Goal: Find specific page/section: Find specific page/section

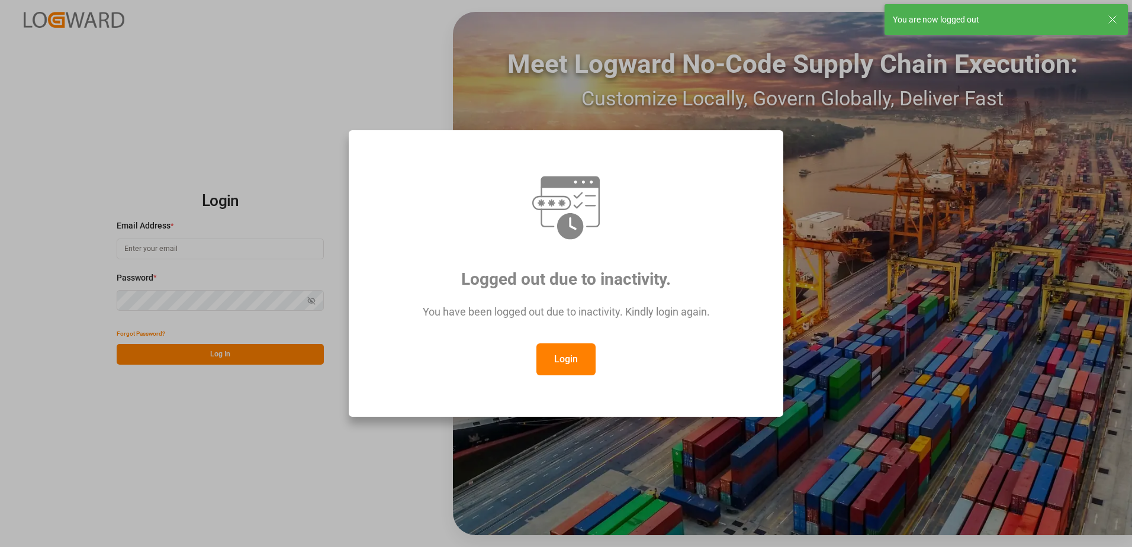
type input "[PERSON_NAME][EMAIL_ADDRESS][PERSON_NAME][DOMAIN_NAME]"
click at [563, 356] on button "Login" at bounding box center [565, 359] width 59 height 32
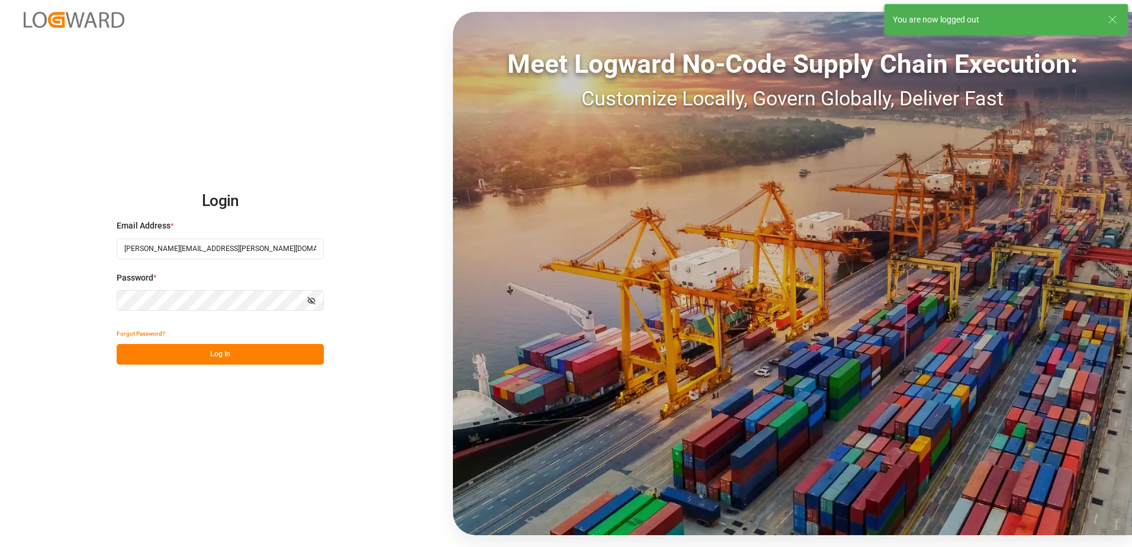
click at [304, 364] on button "Log In" at bounding box center [220, 354] width 207 height 21
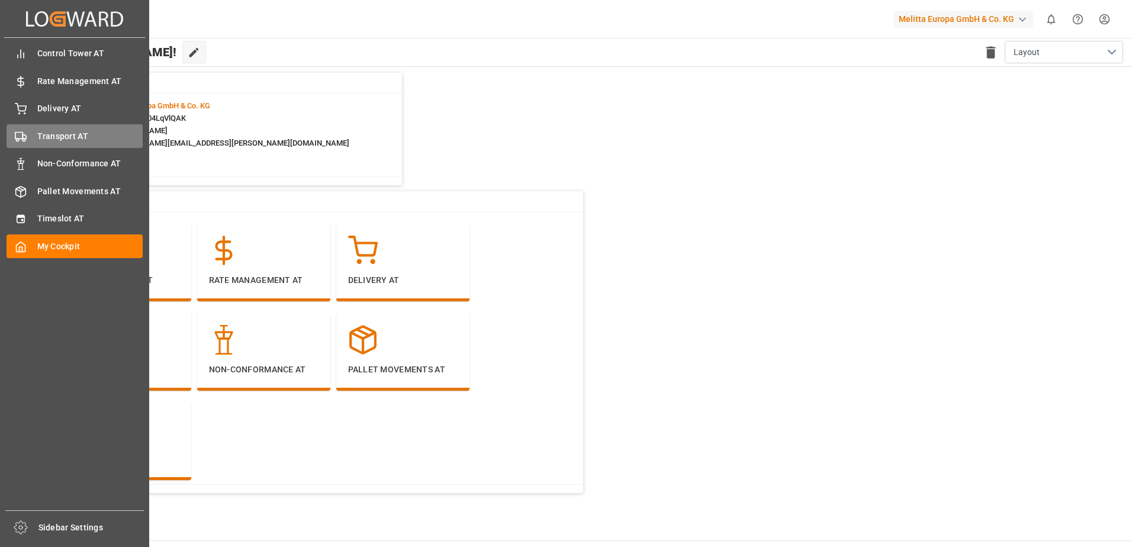
click at [36, 137] on div "Transport AT Transport AT" at bounding box center [75, 135] width 136 height 23
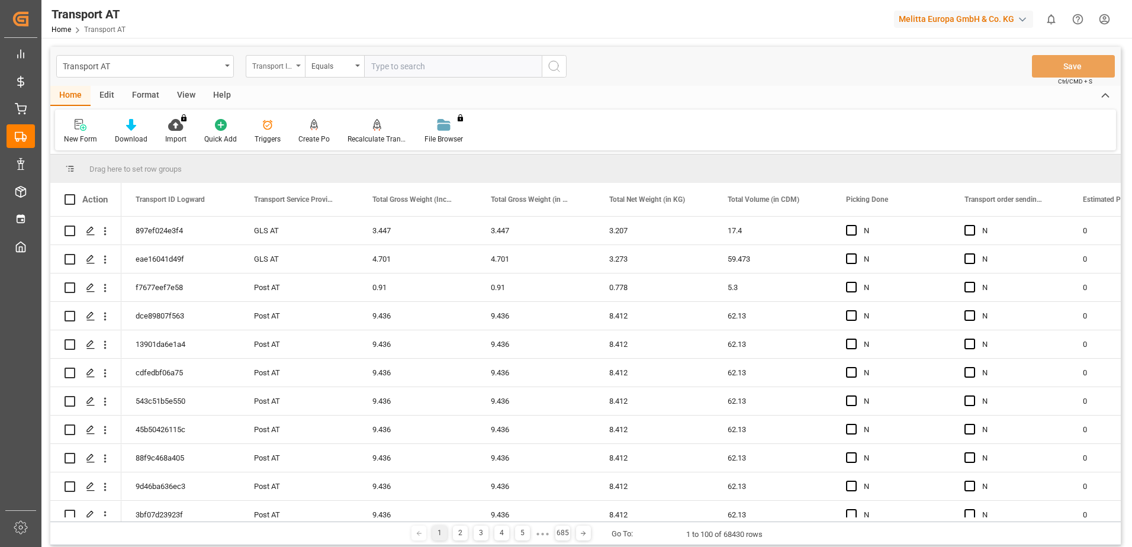
click at [292, 65] on div "Transport ID Logward" at bounding box center [275, 66] width 59 height 22
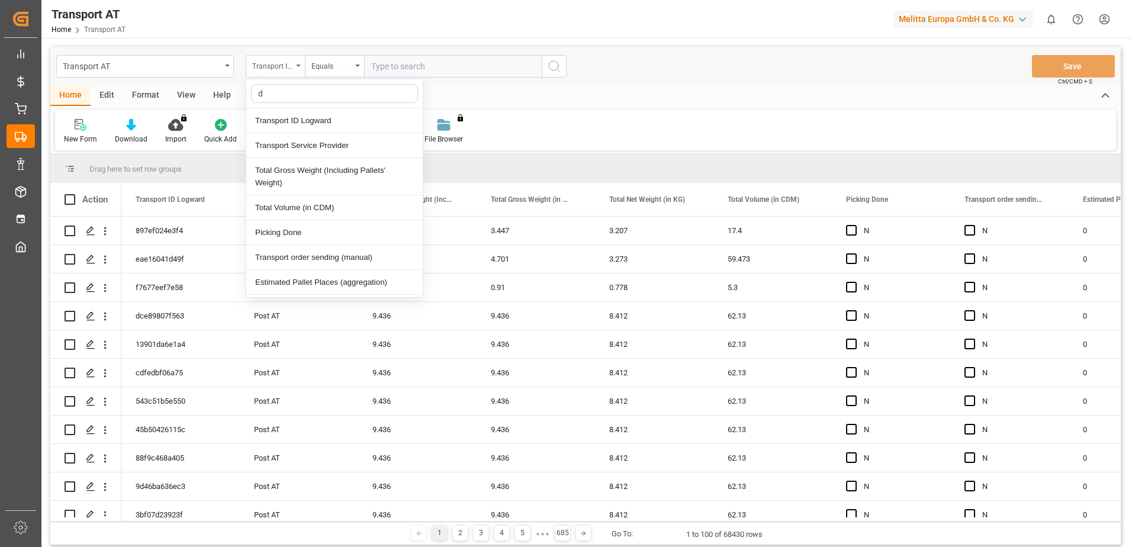
type input "do"
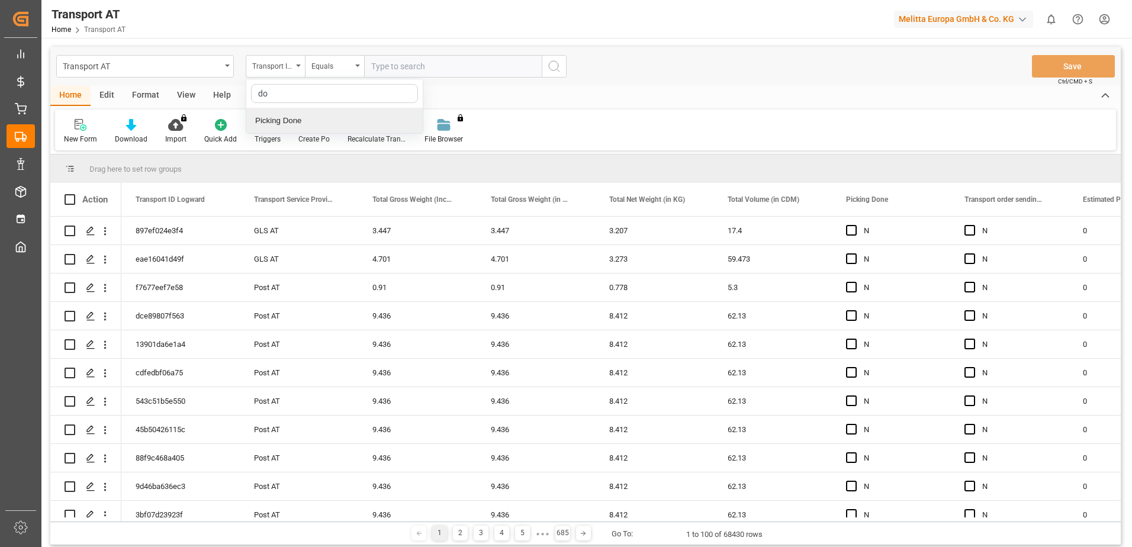
click at [283, 122] on div "Picking Done" at bounding box center [334, 120] width 176 height 25
click at [403, 64] on input "text" at bounding box center [453, 66] width 178 height 22
type input "Y"
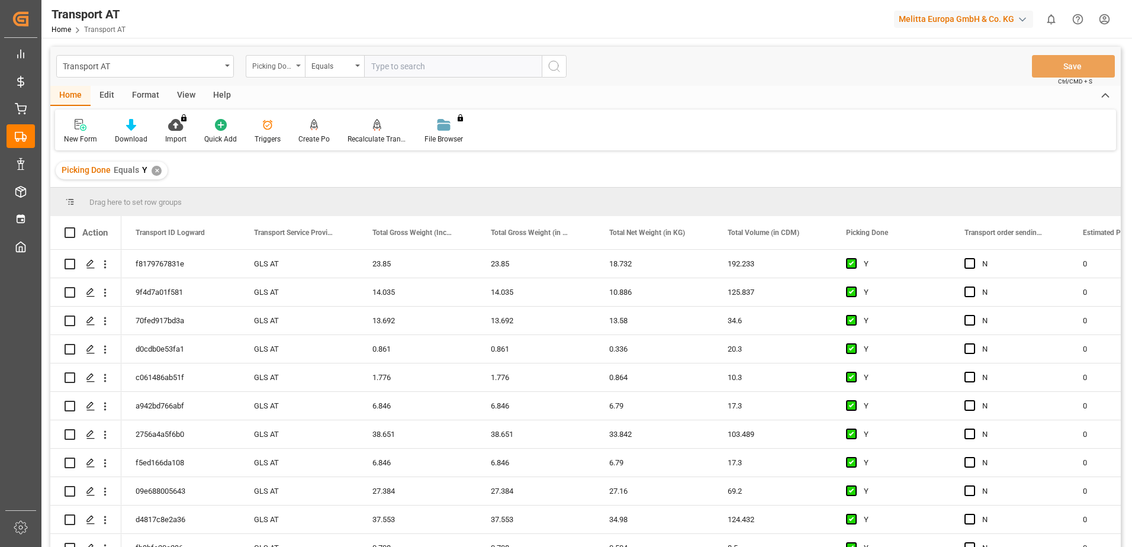
click at [302, 67] on div "Picking Done" at bounding box center [275, 66] width 59 height 22
type input "manu"
click at [313, 121] on div "Transport order sending (manual)" at bounding box center [334, 120] width 176 height 25
click at [419, 65] on input "text" at bounding box center [453, 66] width 178 height 22
type input "N"
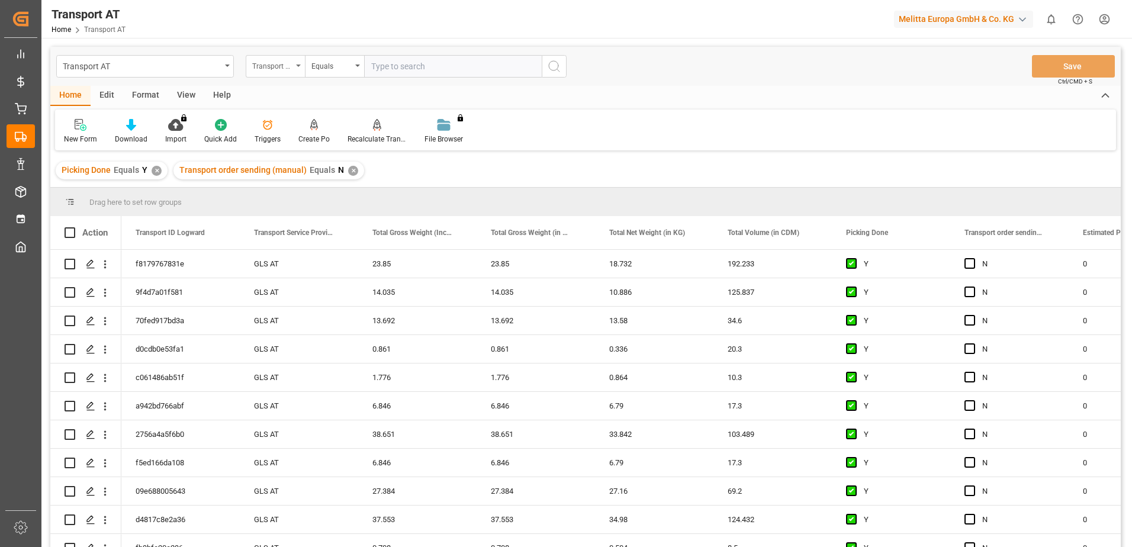
click at [296, 65] on icon "open menu" at bounding box center [298, 66] width 5 height 2
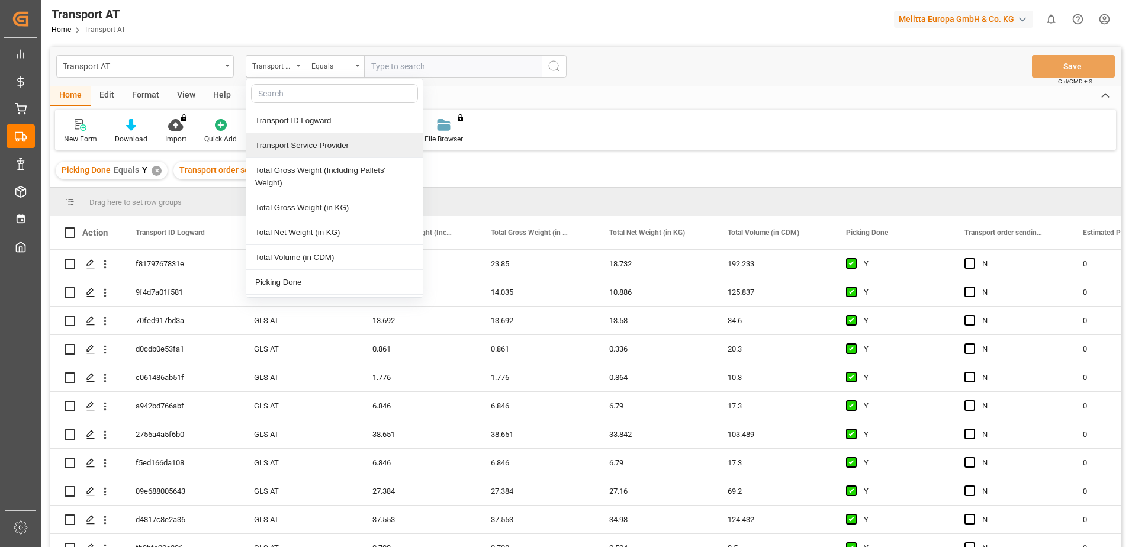
click at [305, 146] on div "Transport Service Provider" at bounding box center [334, 145] width 176 height 25
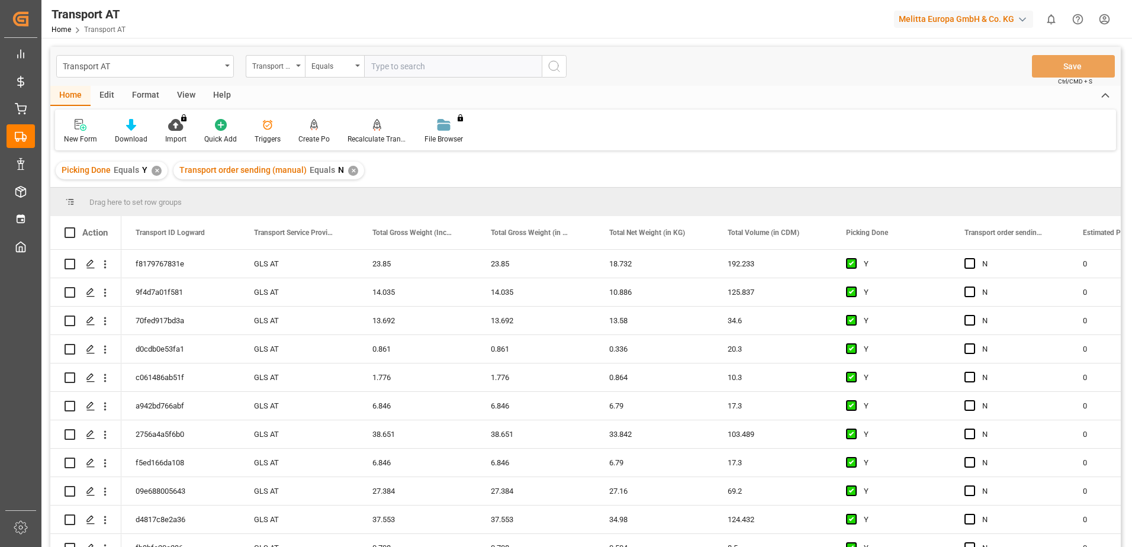
click at [401, 63] on input "text" at bounding box center [453, 66] width 178 height 22
type input "gebr weiss"
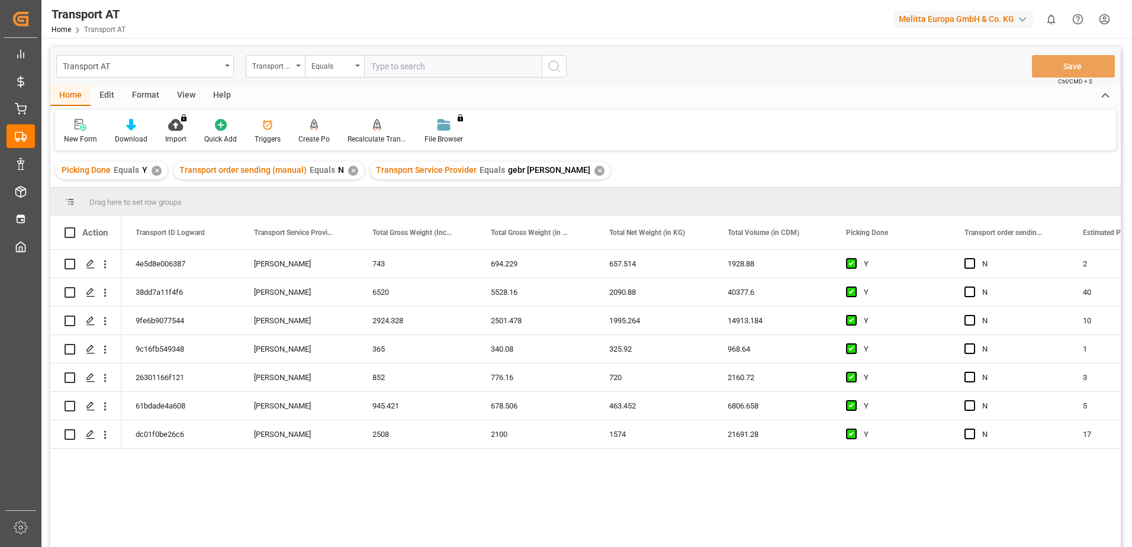
click at [175, 96] on div "View" at bounding box center [186, 96] width 36 height 20
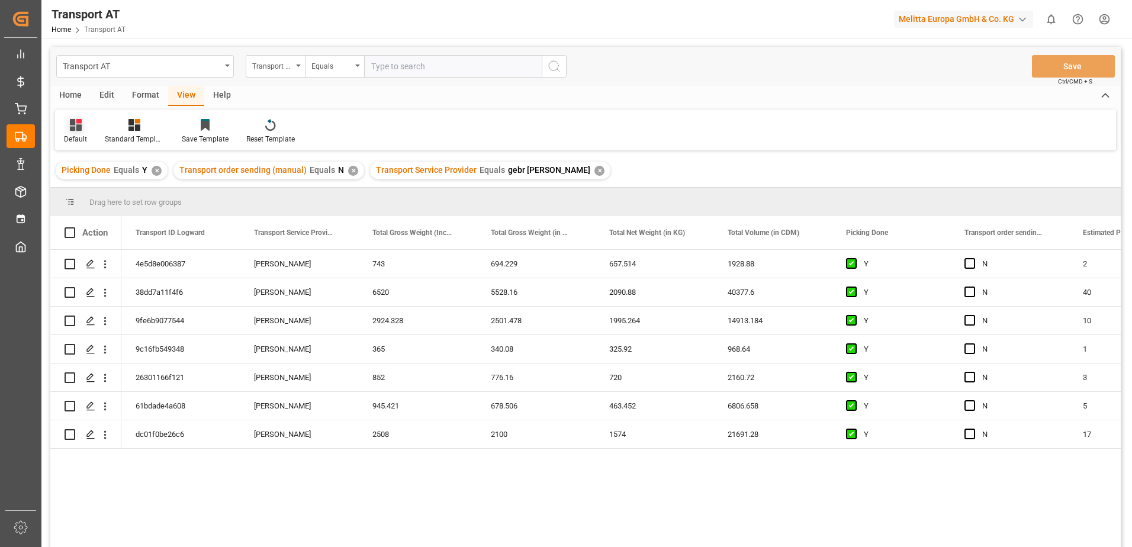
click at [75, 131] on icon at bounding box center [76, 125] width 12 height 12
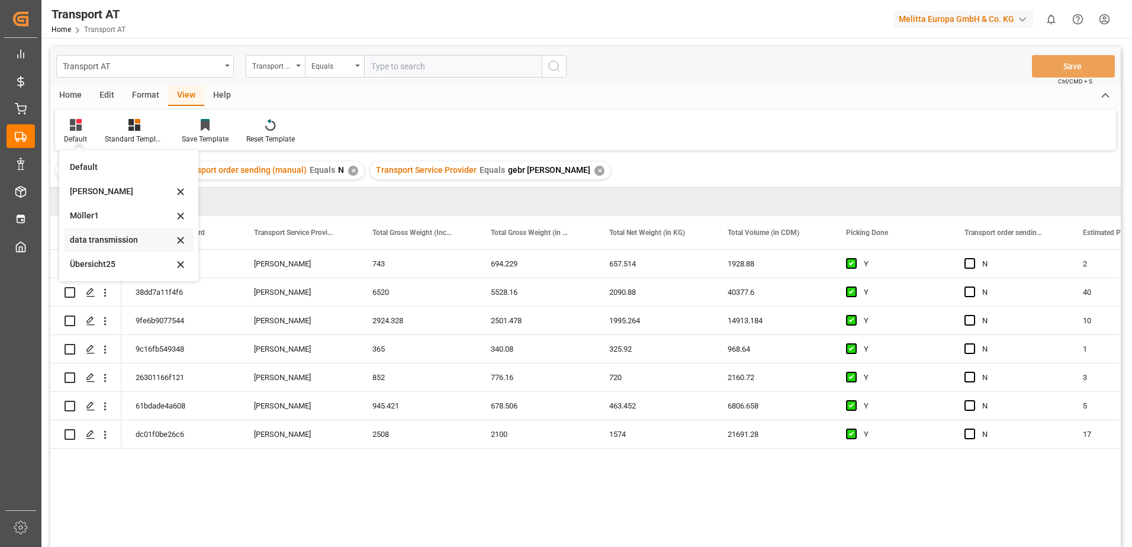
click at [108, 236] on div "data transmission" at bounding box center [122, 240] width 104 height 12
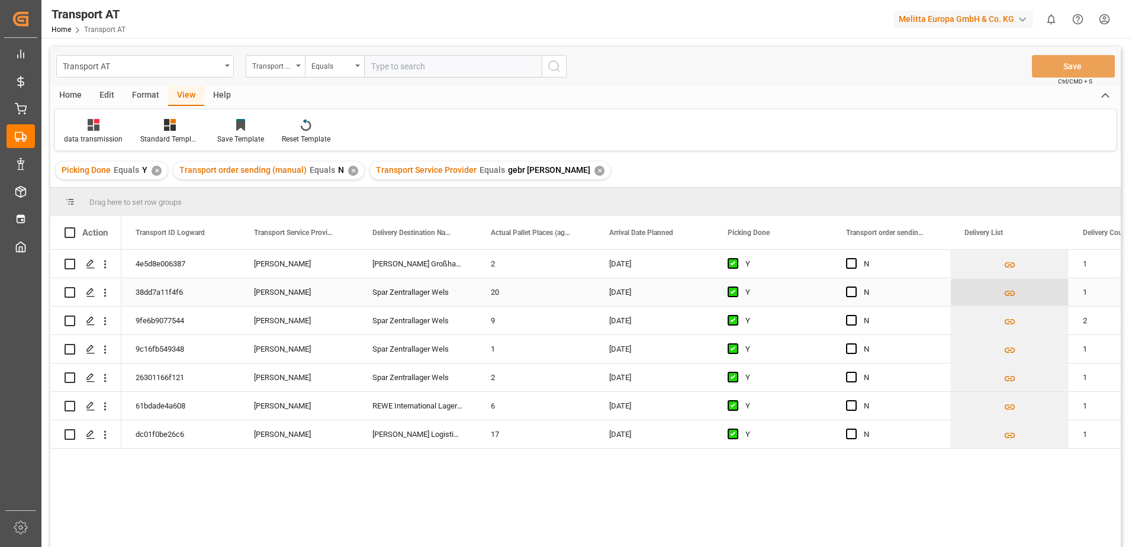
click at [1009, 294] on icon "Press SPACE to select this row." at bounding box center [1009, 293] width 12 height 12
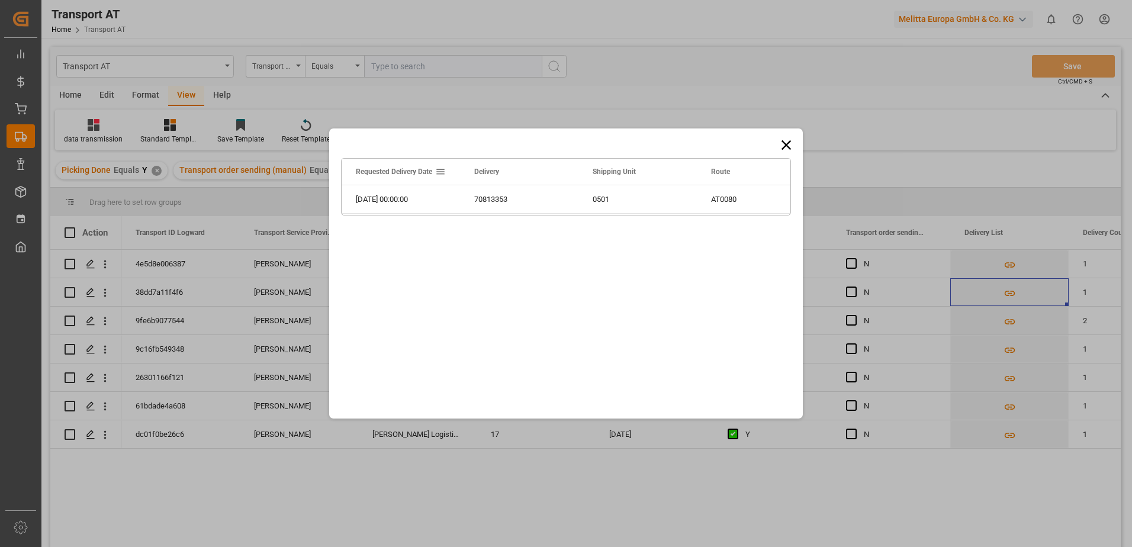
click at [781, 144] on icon at bounding box center [786, 145] width 17 height 17
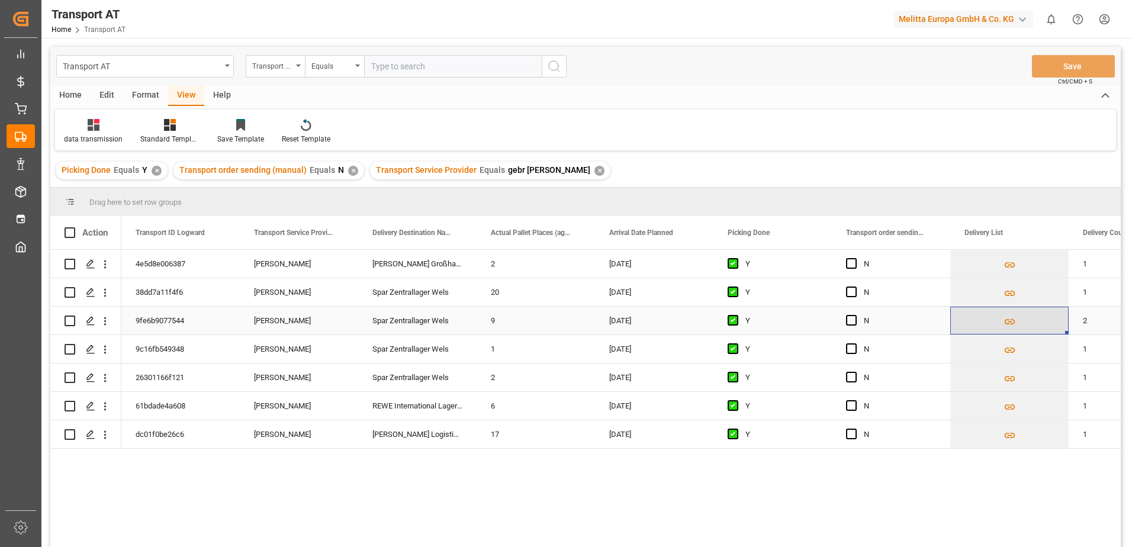
click at [1009, 322] on icon "Press SPACE to select this row." at bounding box center [1009, 322] width 12 height 12
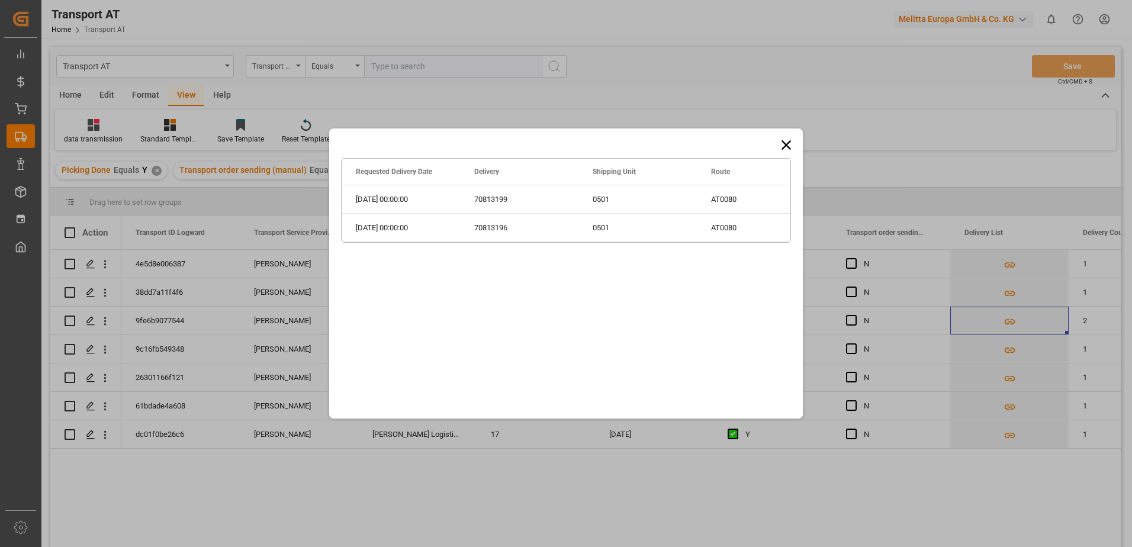
click at [786, 143] on icon at bounding box center [786, 145] width 17 height 17
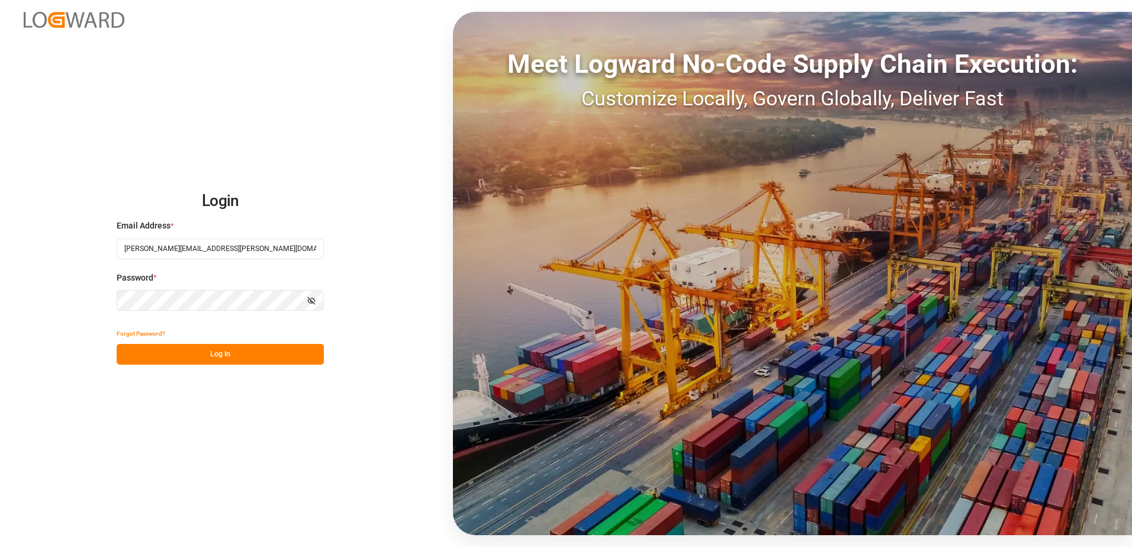
click at [219, 360] on button "Log In" at bounding box center [220, 354] width 207 height 21
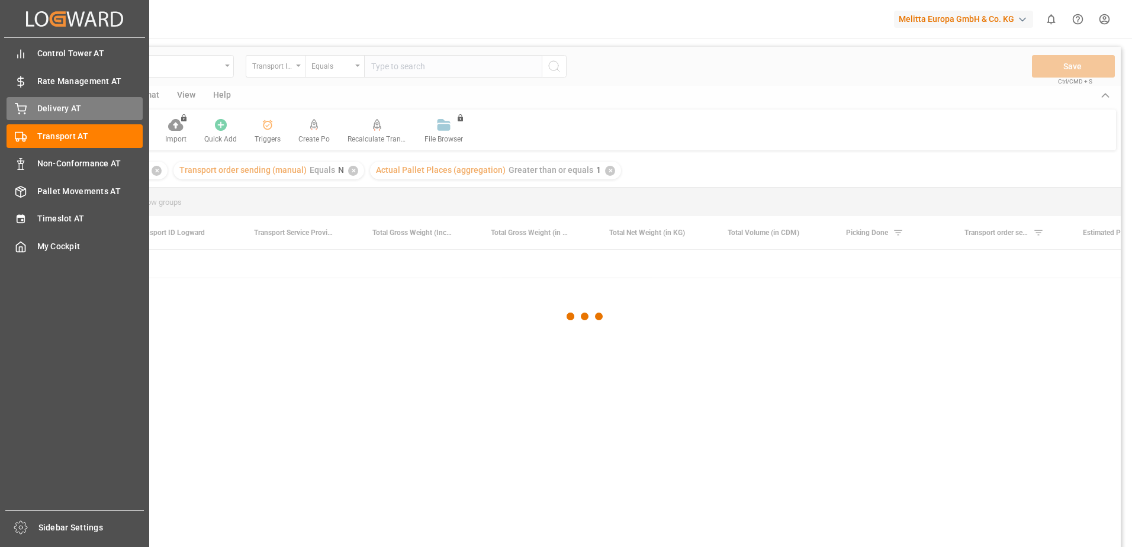
click at [17, 110] on icon at bounding box center [21, 109] width 12 height 12
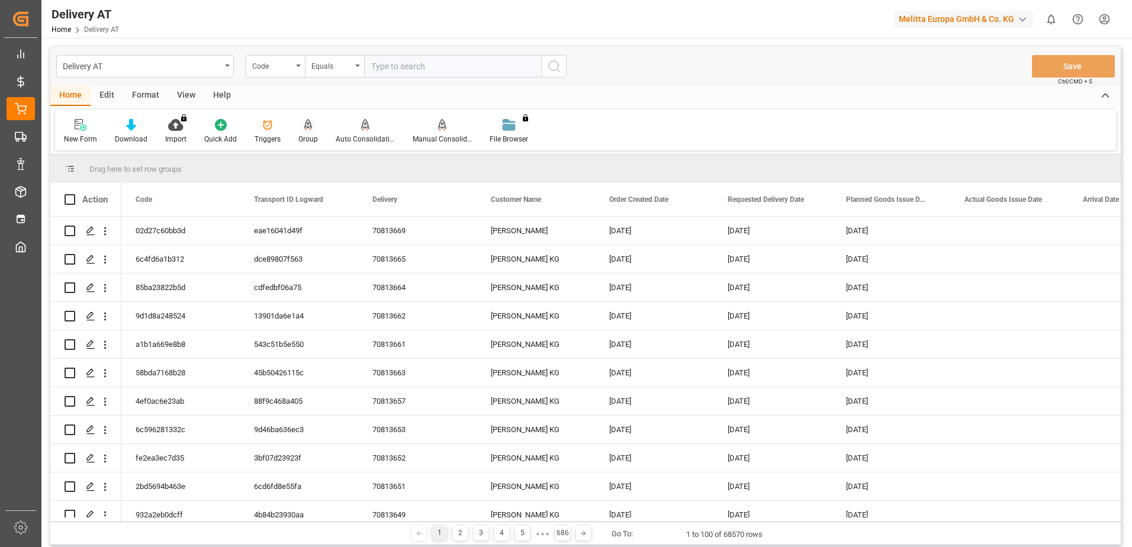
click at [301, 129] on div at bounding box center [308, 124] width 20 height 12
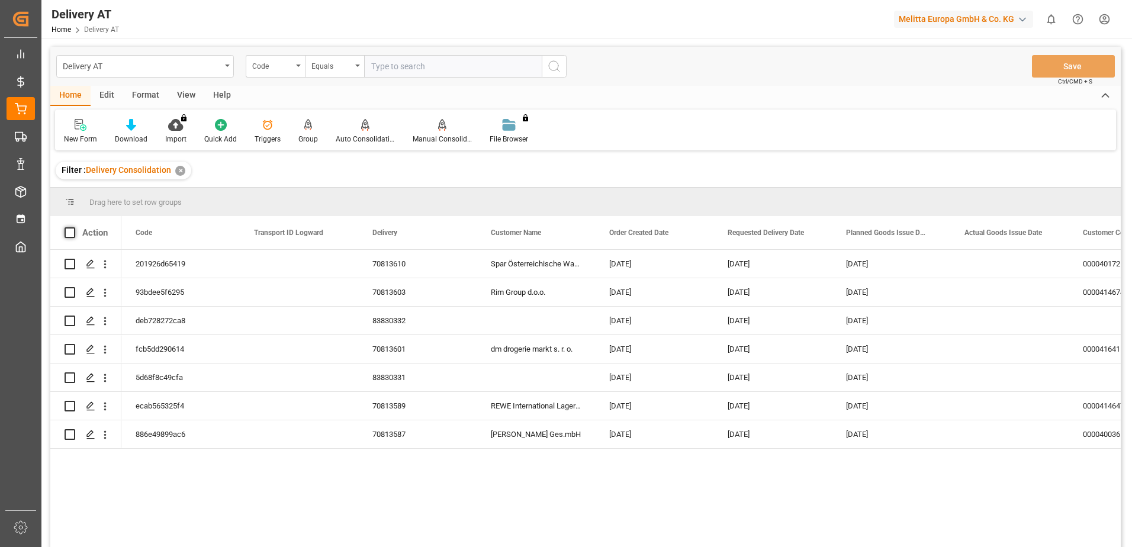
click at [67, 231] on span at bounding box center [70, 232] width 11 height 11
click at [73, 227] on input "checkbox" at bounding box center [73, 227] width 0 height 0
checkbox input "true"
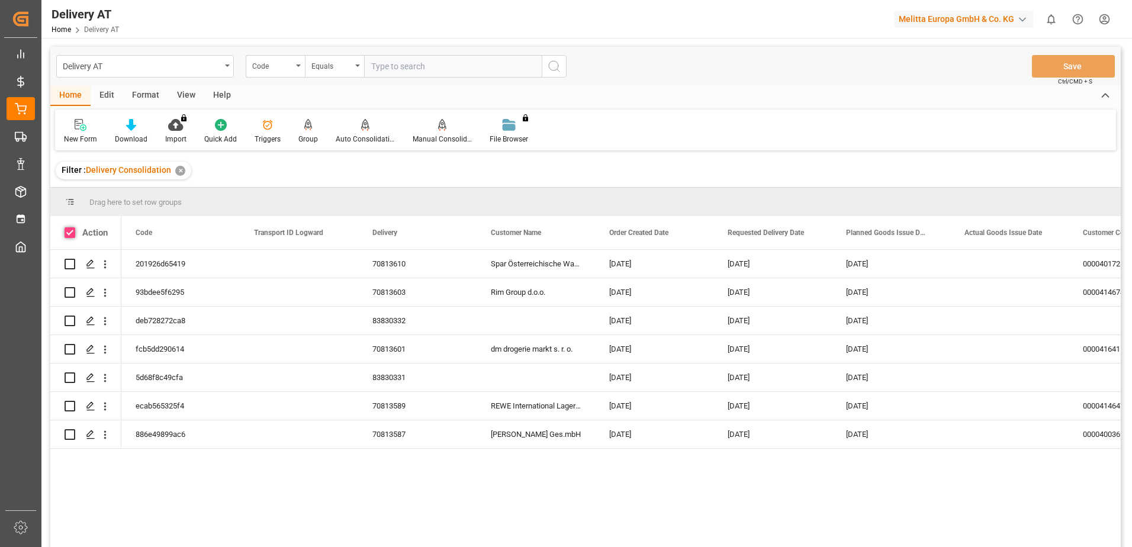
checkbox input "true"
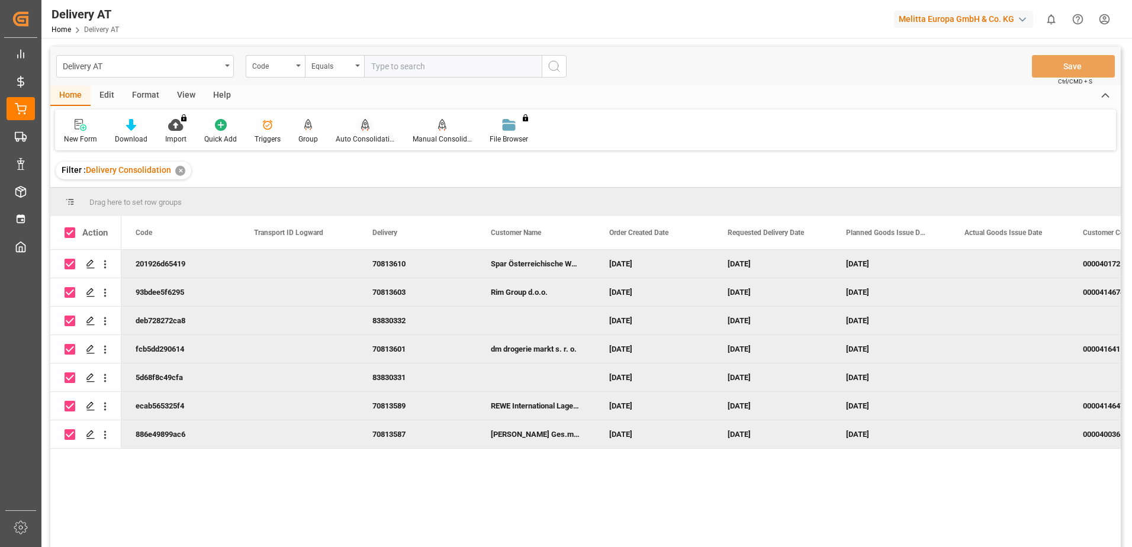
click at [363, 130] on icon at bounding box center [365, 125] width 8 height 12
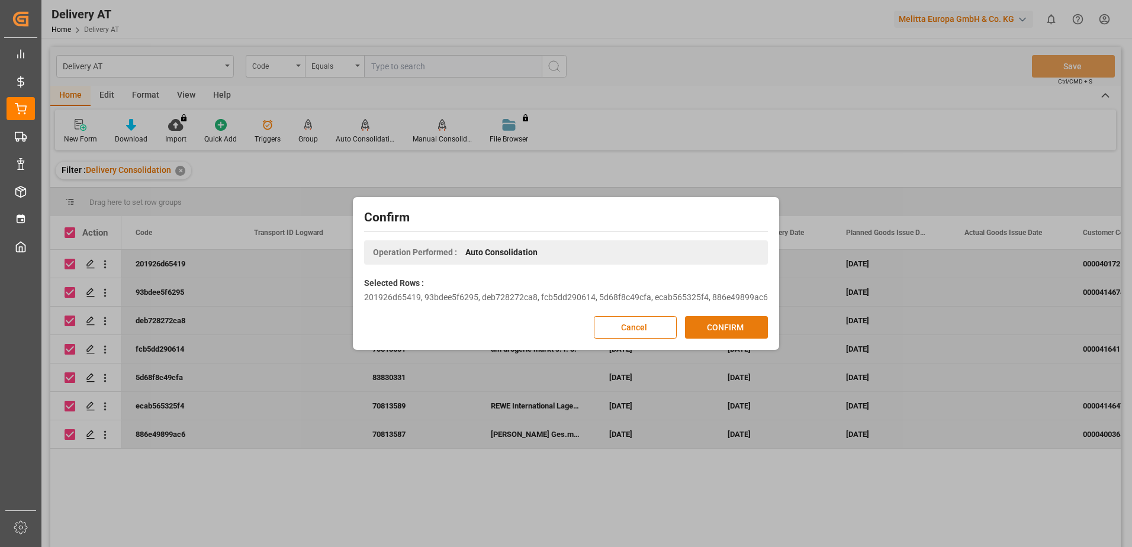
click at [751, 324] on button "CONFIRM" at bounding box center [726, 327] width 83 height 22
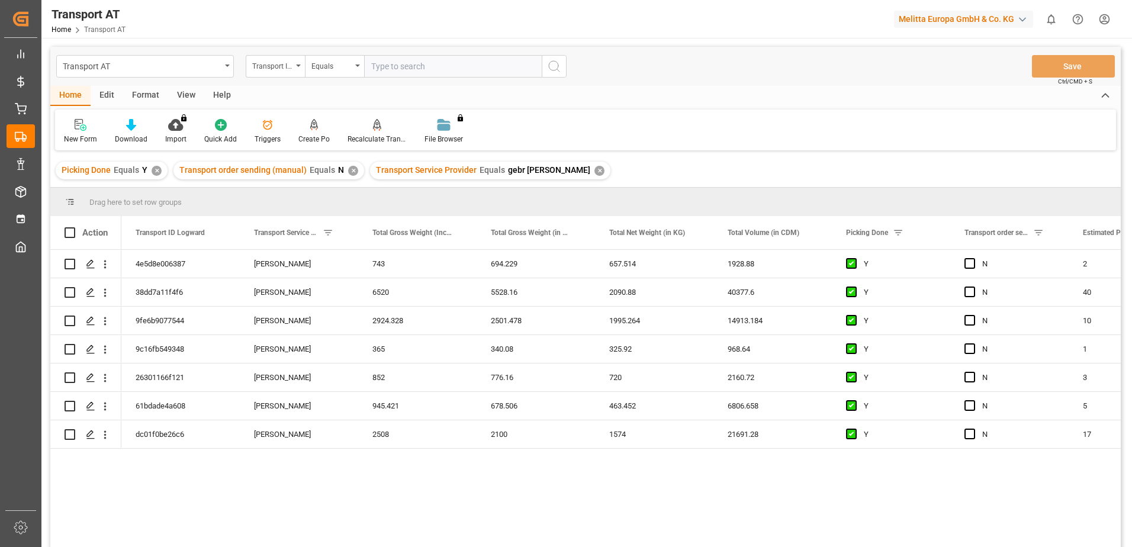
click at [185, 91] on div "View" at bounding box center [186, 96] width 36 height 20
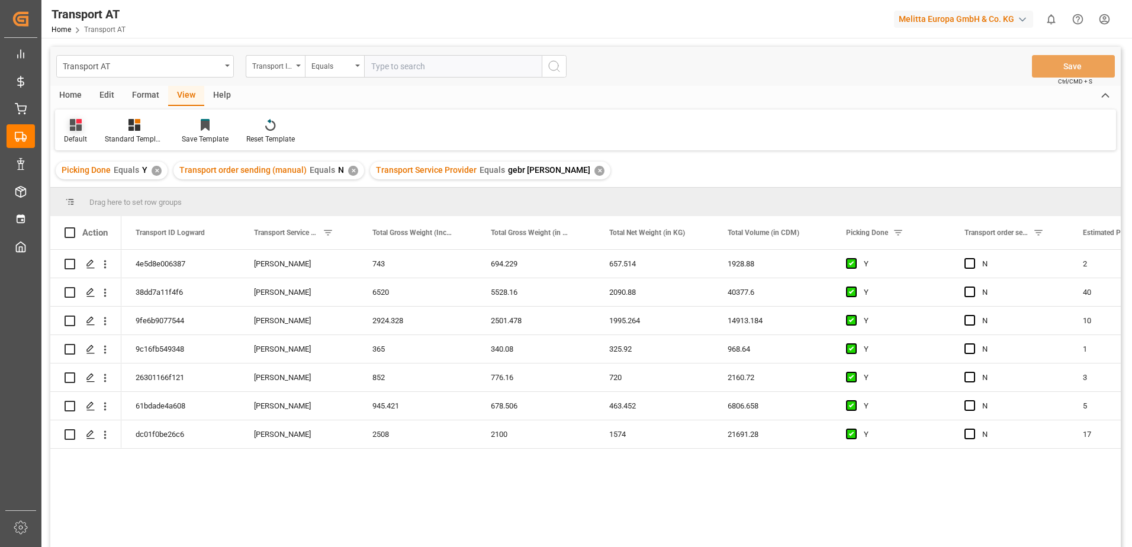
click at [79, 129] on icon at bounding box center [76, 125] width 12 height 12
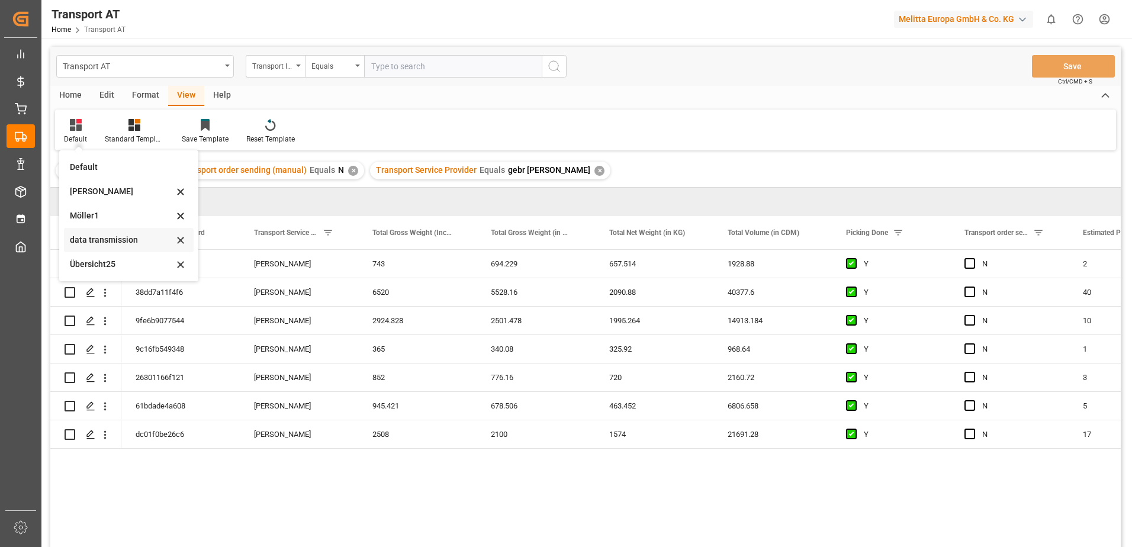
click at [101, 243] on div "data transmission" at bounding box center [122, 240] width 104 height 12
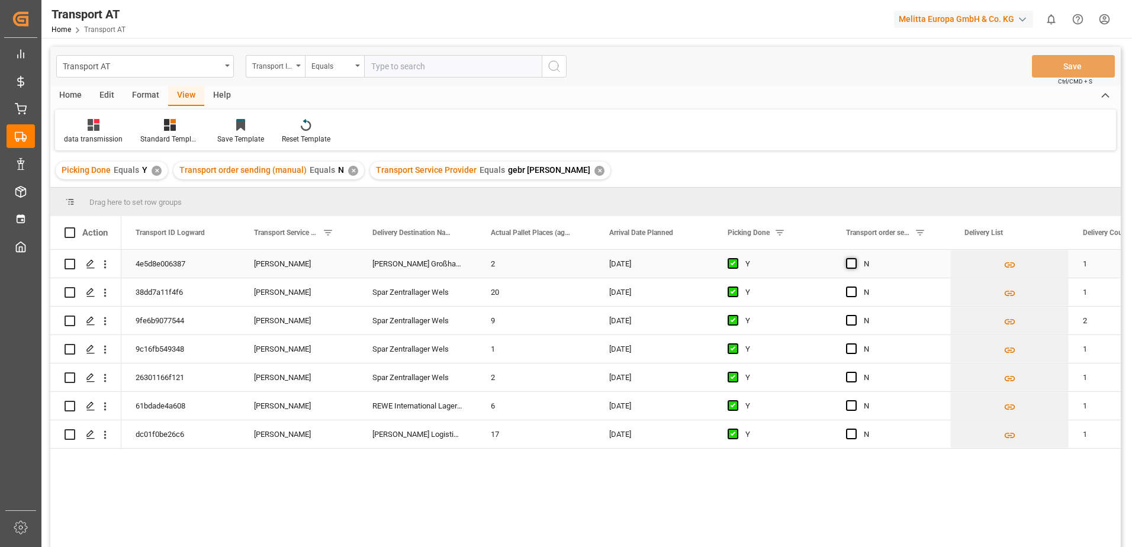
click at [851, 263] on span "Press SPACE to select this row." at bounding box center [851, 263] width 11 height 11
click at [855, 258] on input "Press SPACE to select this row." at bounding box center [855, 258] width 0 height 0
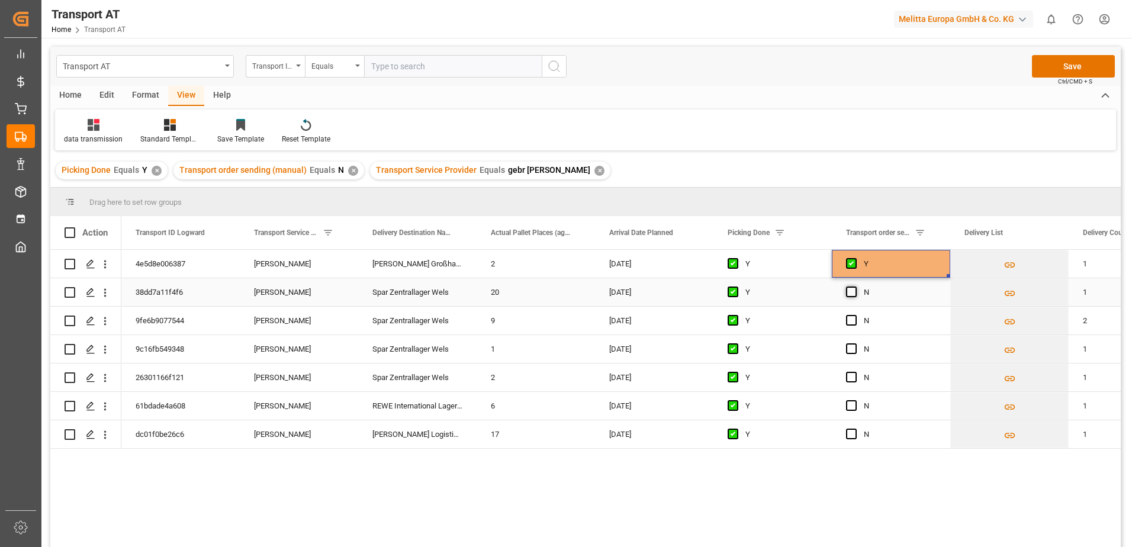
click at [848, 295] on span "Press SPACE to select this row." at bounding box center [851, 292] width 11 height 11
click at [855, 287] on input "Press SPACE to select this row." at bounding box center [855, 287] width 0 height 0
click at [848, 320] on span "Press SPACE to select this row." at bounding box center [851, 320] width 11 height 11
click at [855, 315] on input "Press SPACE to select this row." at bounding box center [855, 315] width 0 height 0
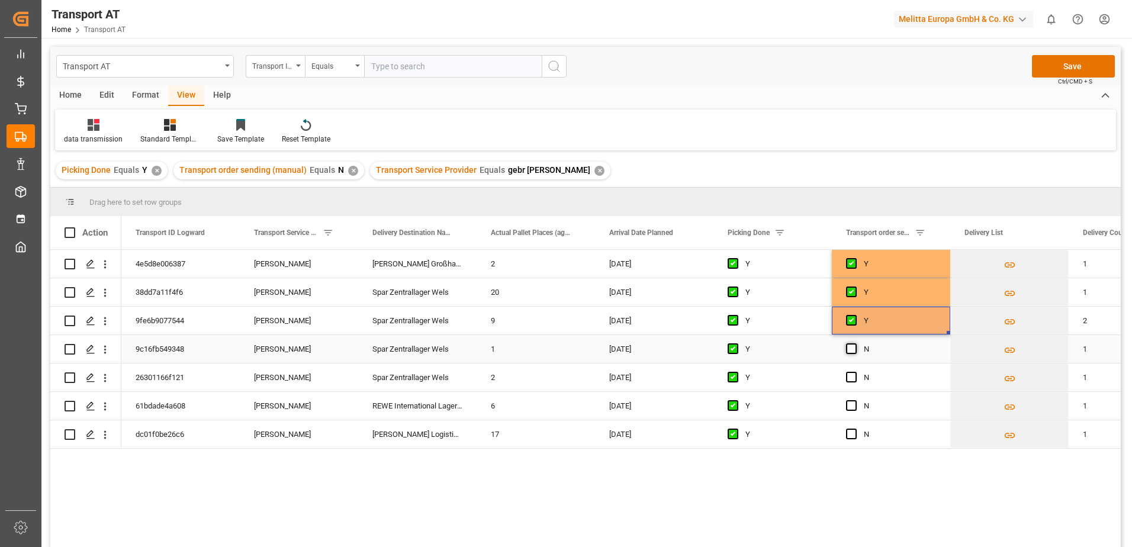
click at [853, 349] on span "Press SPACE to select this row." at bounding box center [851, 348] width 11 height 11
click at [855, 343] on input "Press SPACE to select this row." at bounding box center [855, 343] width 0 height 0
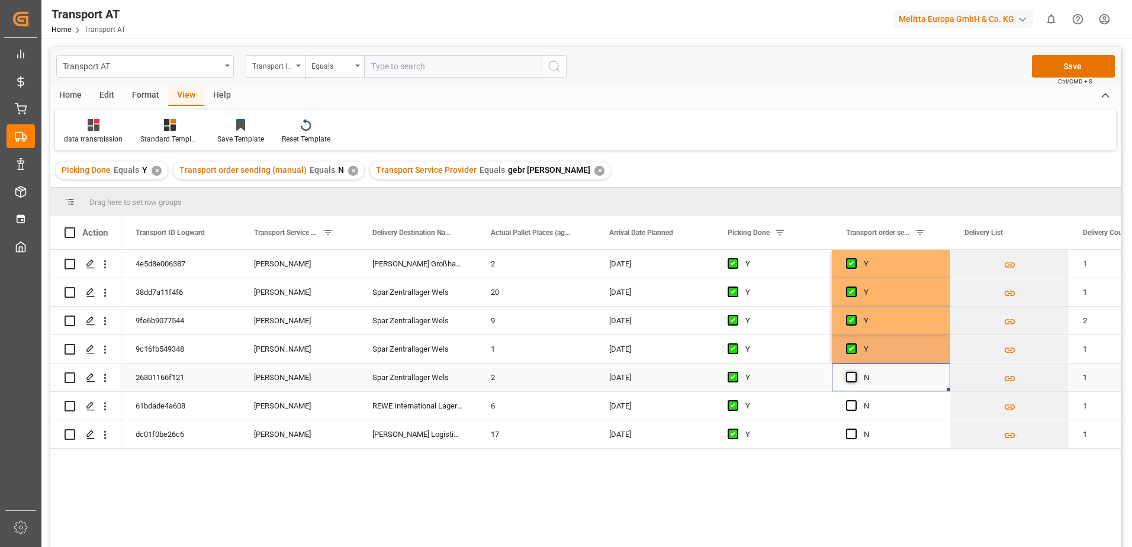
click at [849, 375] on span "Press SPACE to select this row." at bounding box center [851, 377] width 11 height 11
click at [855, 372] on input "Press SPACE to select this row." at bounding box center [855, 372] width 0 height 0
click at [852, 405] on span "Press SPACE to select this row." at bounding box center [851, 405] width 11 height 11
click at [855, 400] on input "Press SPACE to select this row." at bounding box center [855, 400] width 0 height 0
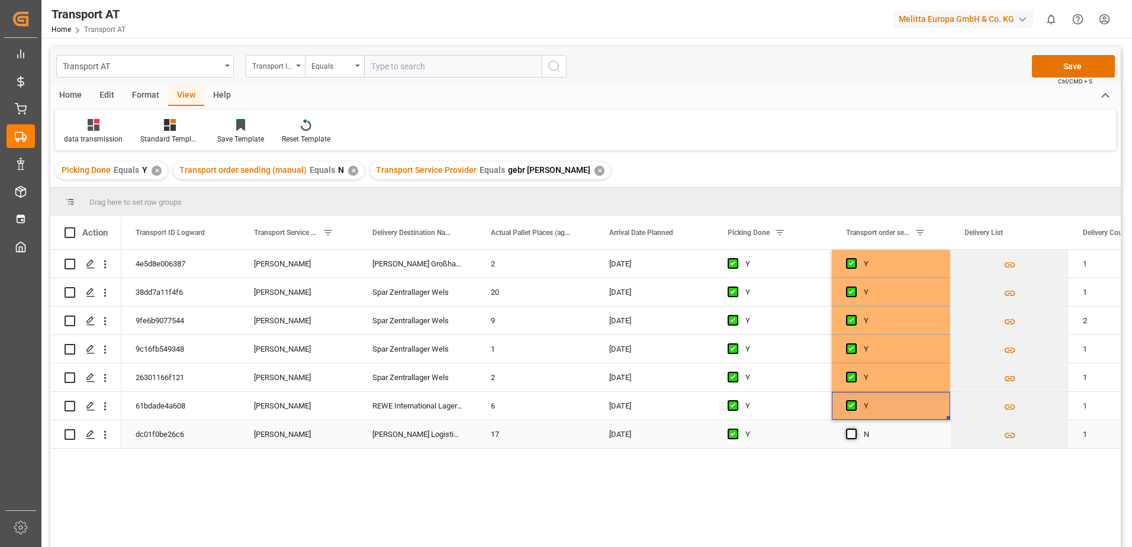
click at [854, 433] on span "Press SPACE to select this row." at bounding box center [851, 434] width 11 height 11
click at [855, 429] on input "Press SPACE to select this row." at bounding box center [855, 429] width 0 height 0
click at [1062, 66] on button "Save" at bounding box center [1073, 66] width 83 height 22
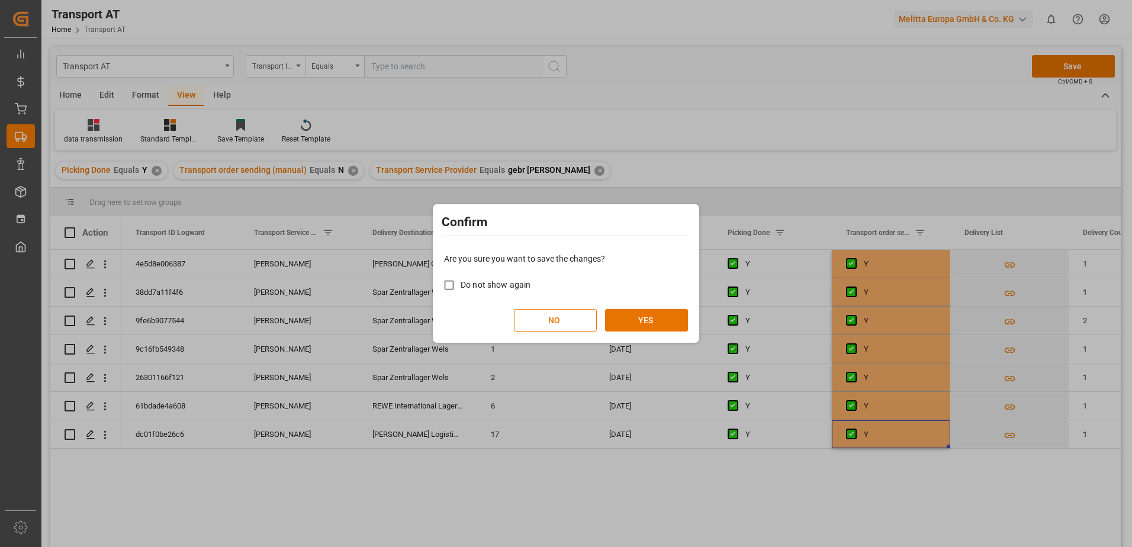
click at [512, 288] on span "Do not show again" at bounding box center [496, 284] width 70 height 9
click at [461, 288] on input "Do not show again" at bounding box center [448, 284] width 23 height 23
checkbox input "true"
click at [644, 324] on button "YES" at bounding box center [646, 320] width 83 height 22
